Goal: Task Accomplishment & Management: Manage account settings

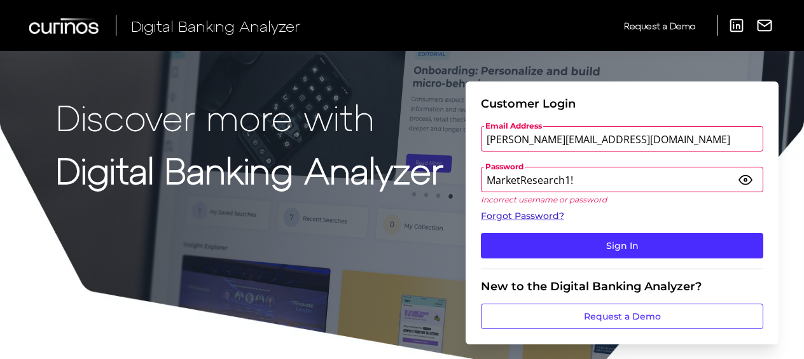
click at [533, 217] on link "Forgot Password?" at bounding box center [622, 215] width 282 height 13
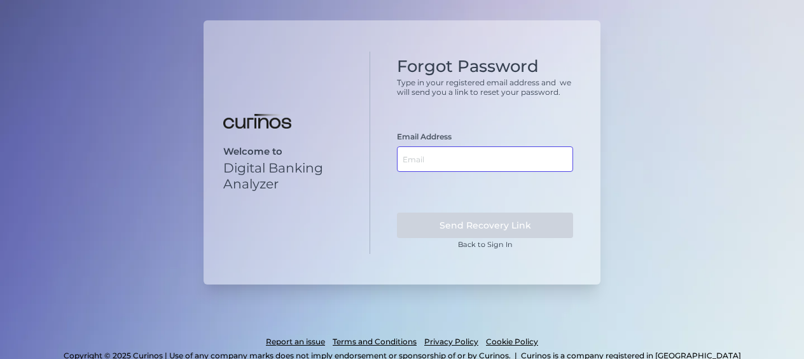
click at [466, 150] on input "text" at bounding box center [485, 158] width 176 height 25
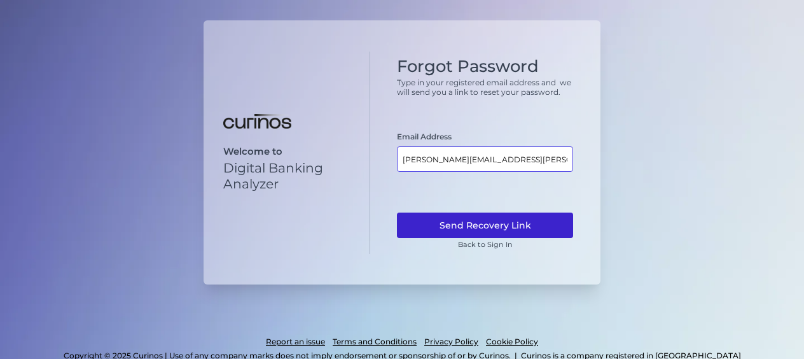
type input "[PERSON_NAME][EMAIL_ADDRESS][PERSON_NAME][DOMAIN_NAME]"
click at [466, 215] on button "Send Recovery Link" at bounding box center [485, 224] width 176 height 25
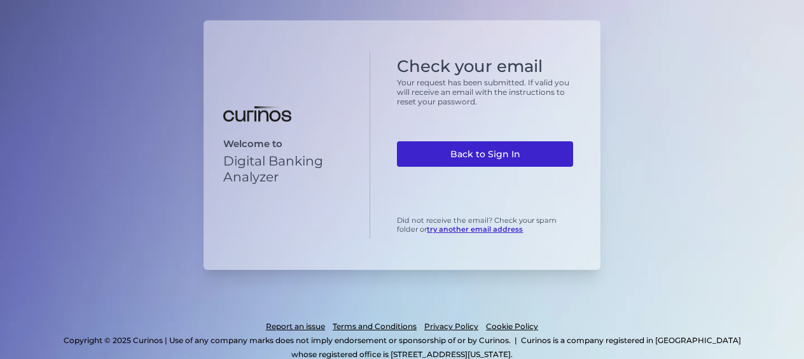
click at [483, 150] on link "Back to Sign In" at bounding box center [485, 153] width 176 height 25
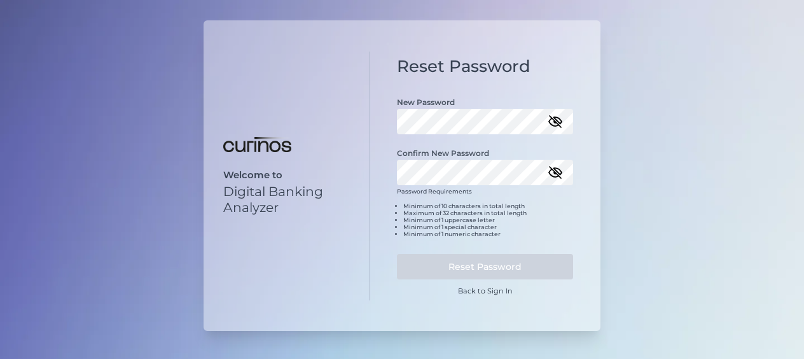
click at [558, 119] on icon "button" at bounding box center [554, 121] width 15 height 15
click at [558, 167] on icon "button" at bounding box center [554, 172] width 15 height 15
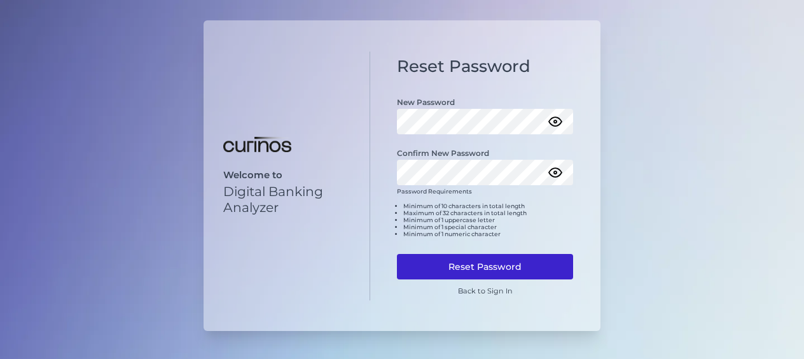
click at [450, 260] on button "Reset Password" at bounding box center [485, 266] width 176 height 25
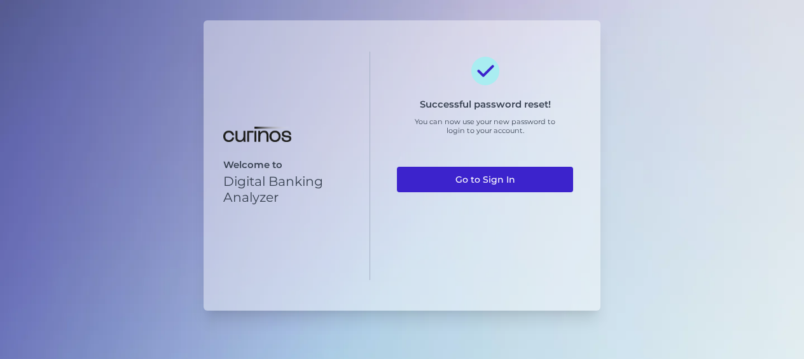
click at [485, 177] on link "Go to Sign In" at bounding box center [485, 179] width 176 height 25
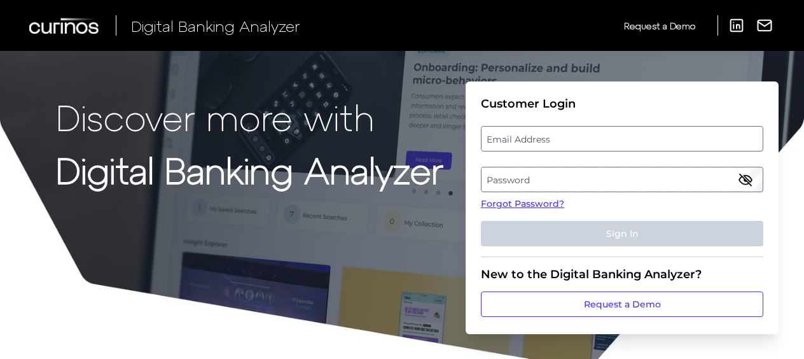
click at [544, 155] on fieldset "Customer Login Email Address Password Forgot Password? Sign In" at bounding box center [622, 177] width 282 height 160
click at [542, 139] on label "Email Address" at bounding box center [621, 138] width 280 height 23
click at [542, 139] on input "email" at bounding box center [622, 138] width 282 height 25
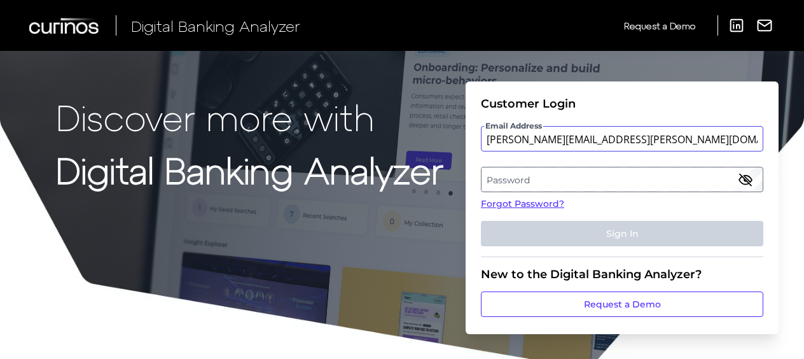
type input "[PERSON_NAME][EMAIL_ADDRESS][PERSON_NAME][DOMAIN_NAME]"
click at [531, 184] on label "Password" at bounding box center [621, 179] width 280 height 23
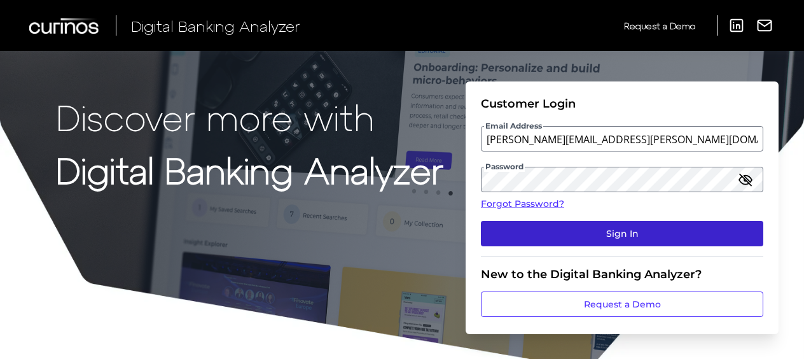
click at [576, 230] on button "Sign In" at bounding box center [622, 233] width 282 height 25
